Goal: Task Accomplishment & Management: Manage account settings

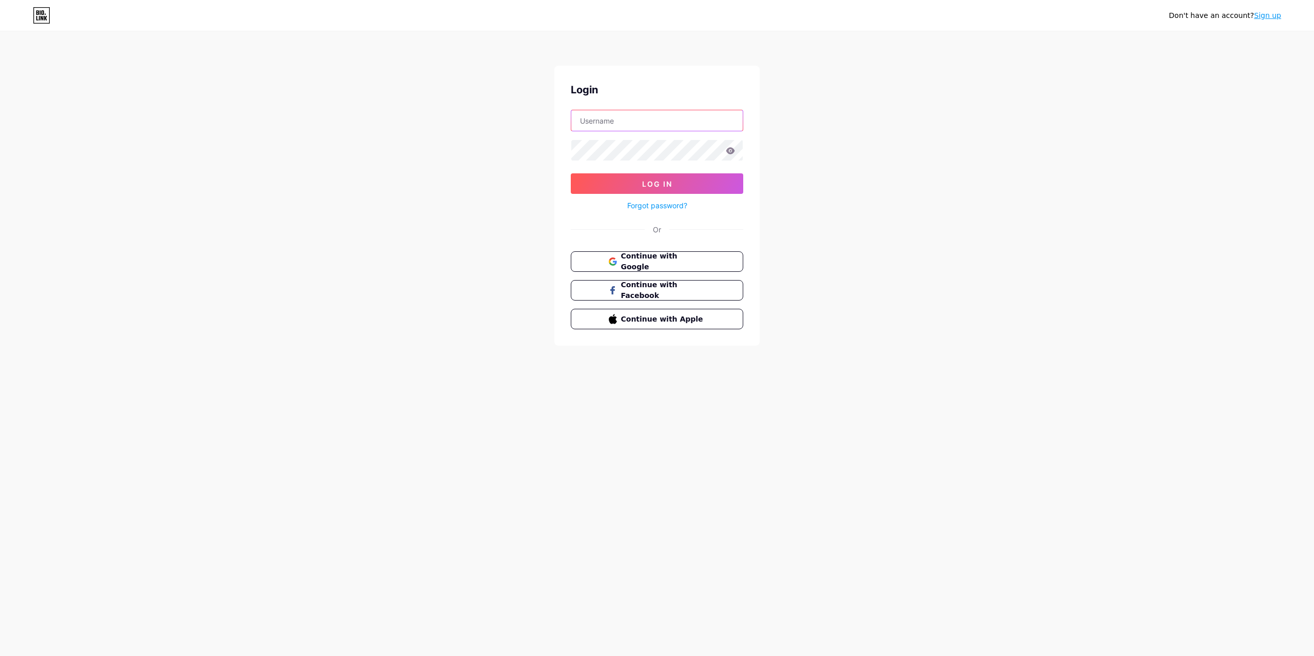
click at [641, 122] on input "text" at bounding box center [656, 120] width 171 height 21
type input "[EMAIL_ADDRESS][DOMAIN_NAME]"
click at [571, 173] on button "Log In" at bounding box center [657, 183] width 172 height 21
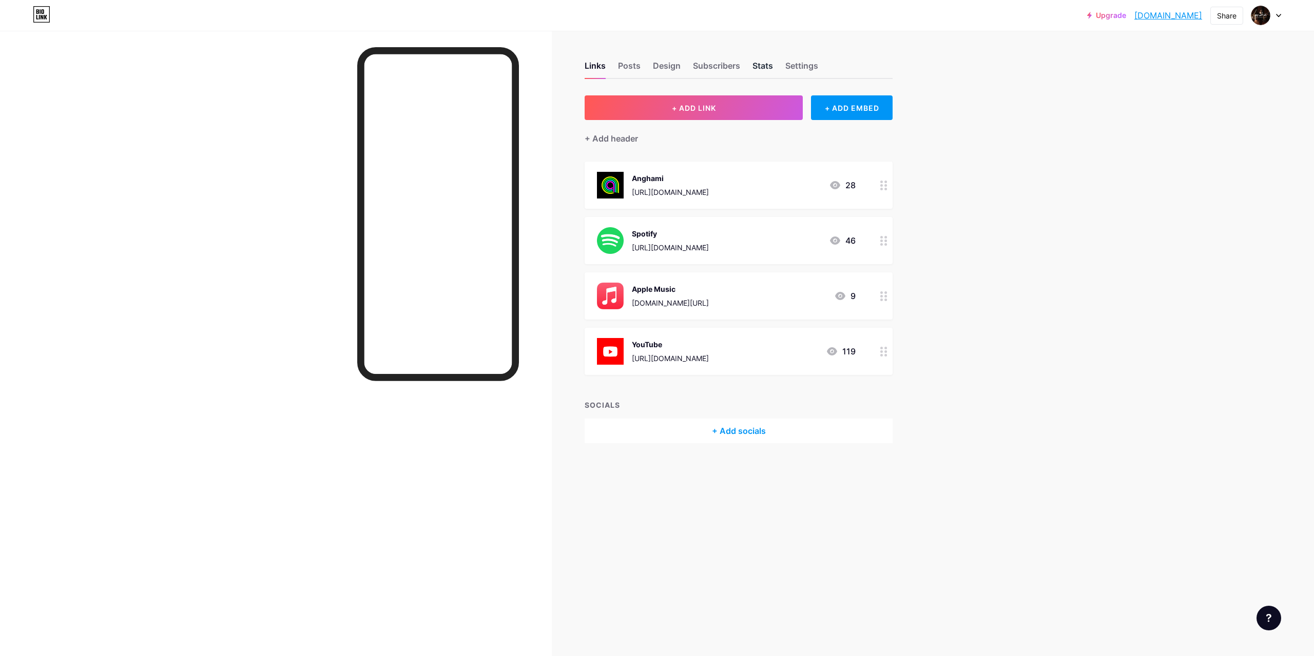
click at [772, 61] on div "Stats" at bounding box center [762, 69] width 21 height 18
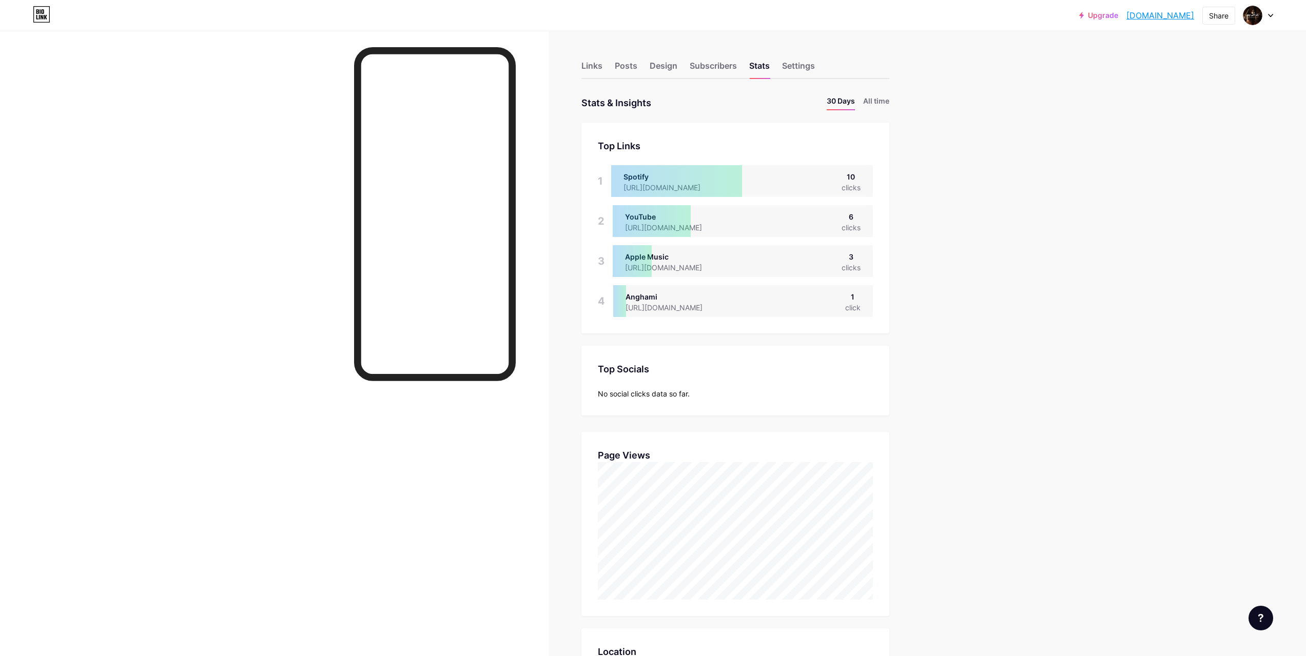
scroll to position [656, 1306]
click at [883, 103] on li "All time" at bounding box center [876, 102] width 26 height 15
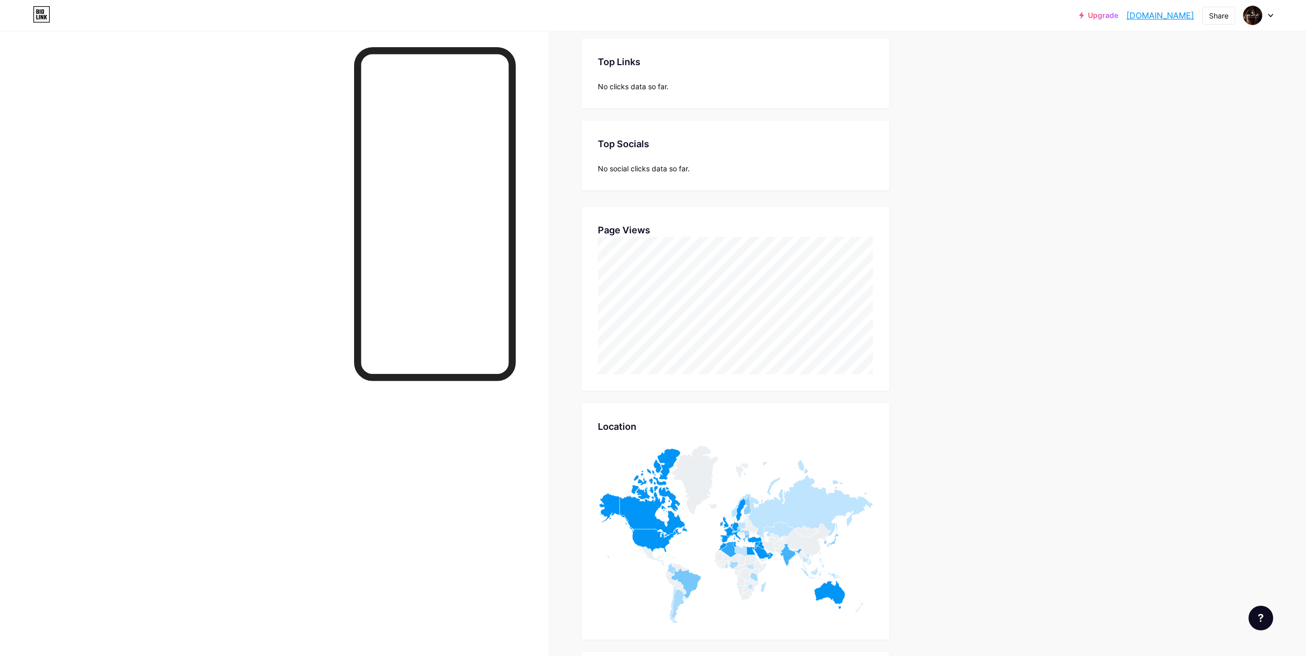
scroll to position [0, 0]
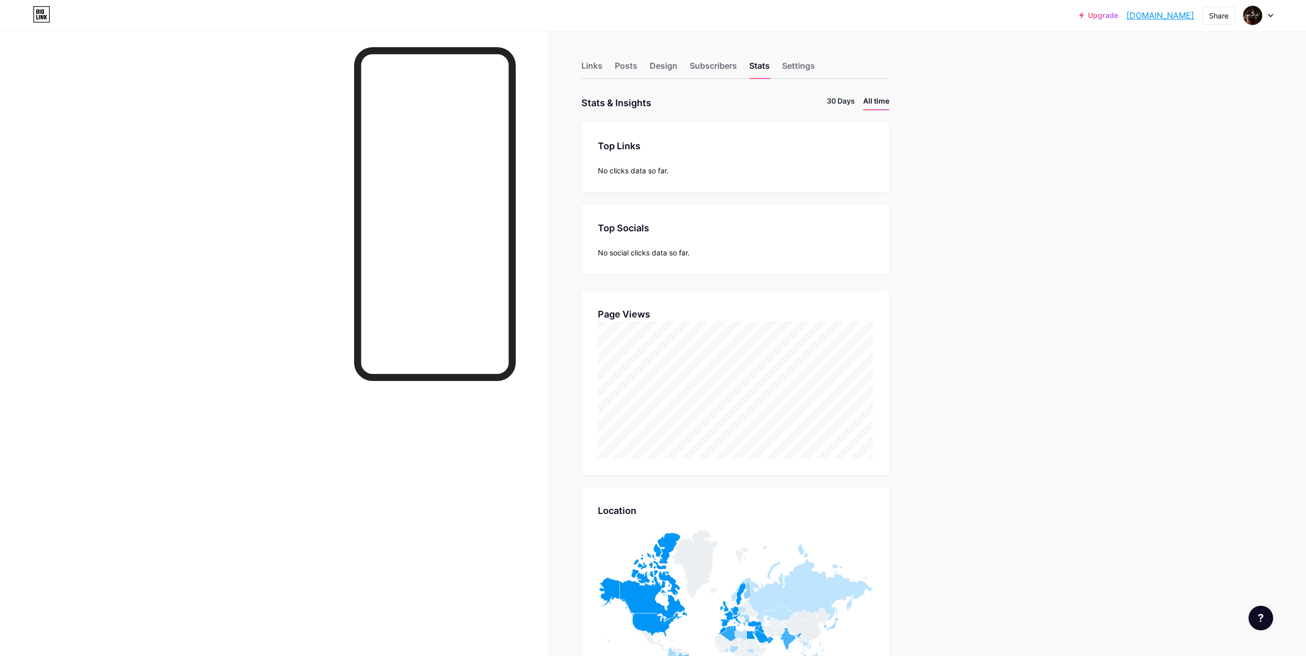
click at [844, 103] on li "30 Days" at bounding box center [841, 102] width 28 height 15
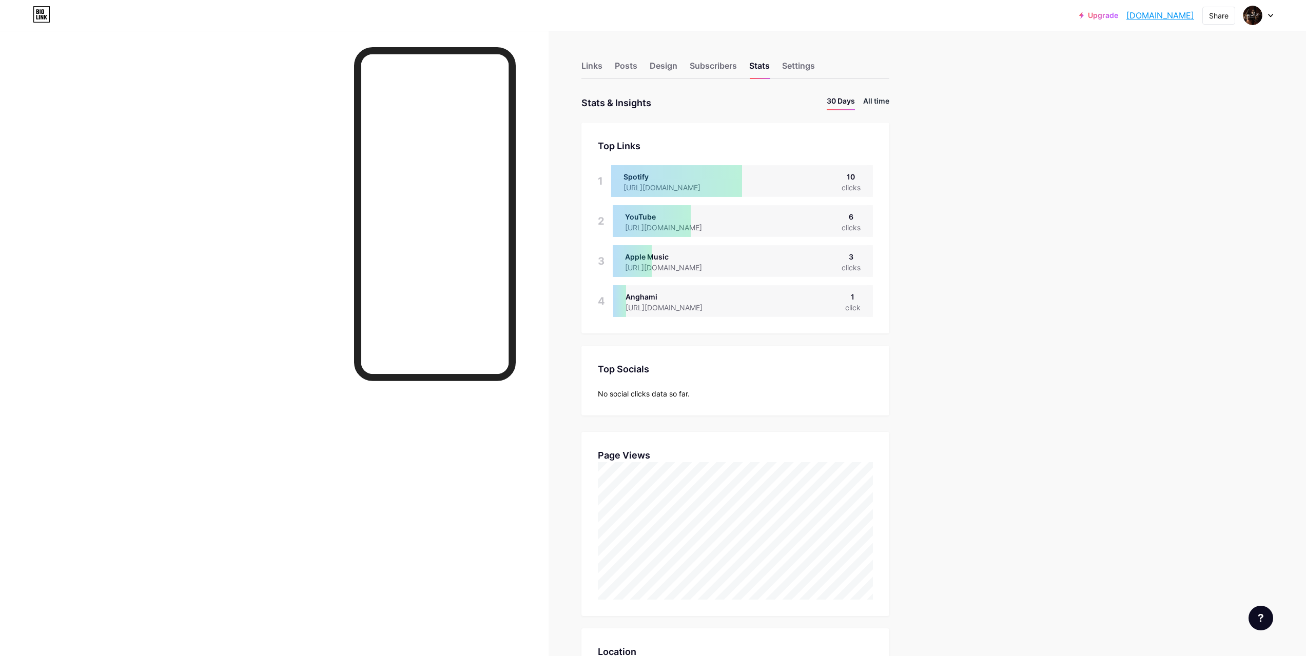
scroll to position [656, 1306]
